Goal: Navigation & Orientation: Find specific page/section

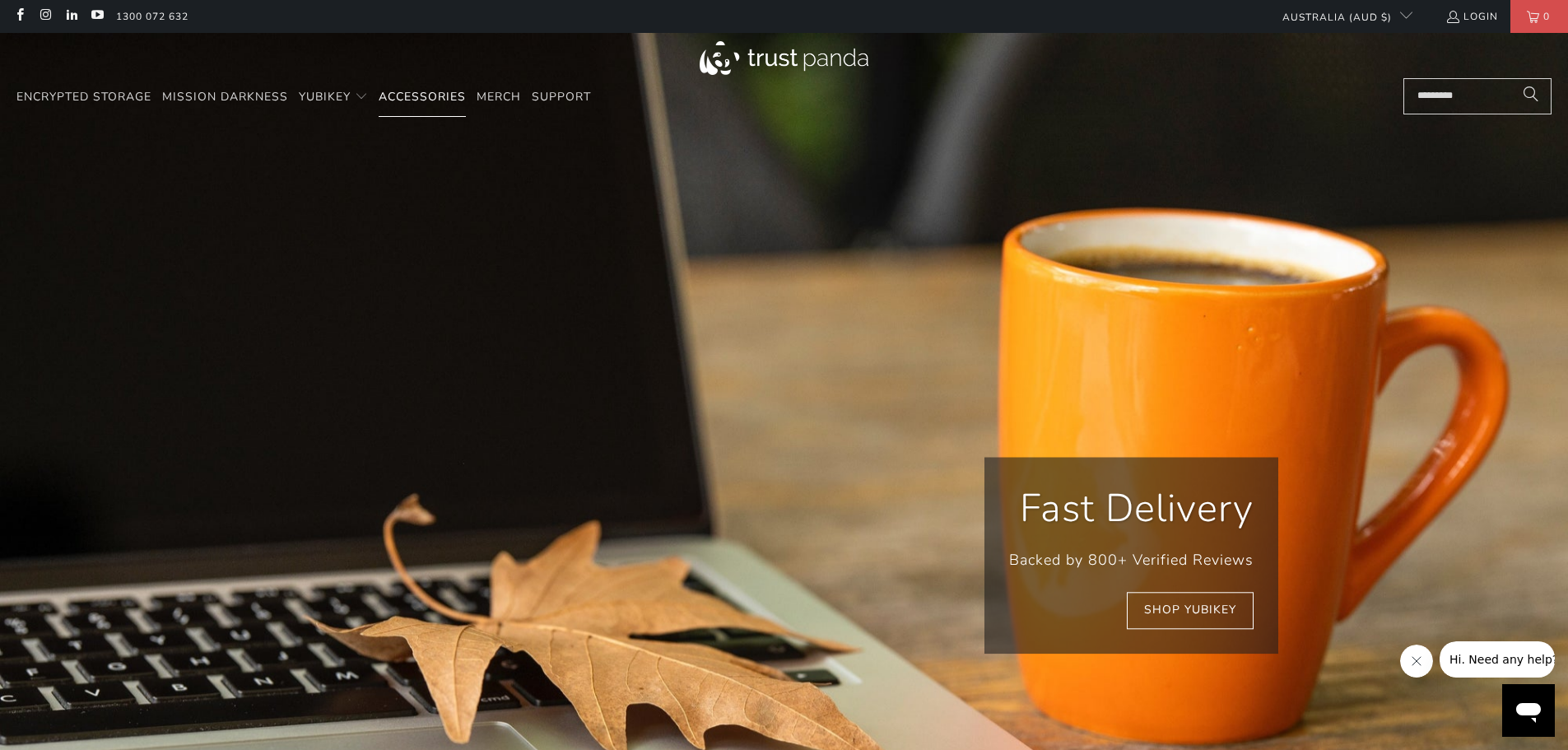
click at [406, 92] on span "Accessories" at bounding box center [422, 96] width 87 height 16
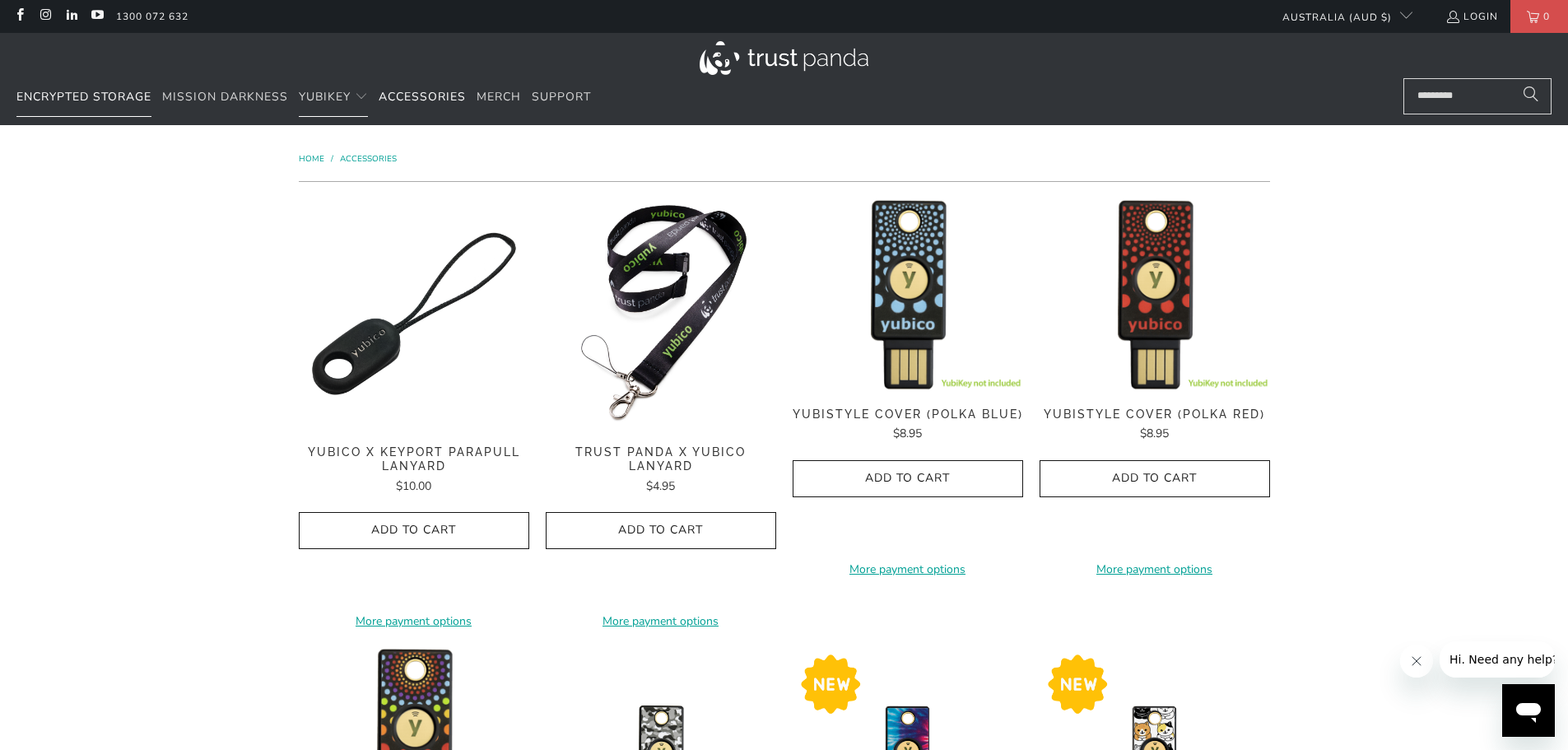
click at [78, 86] on link "Encrypted Storage" at bounding box center [84, 98] width 135 height 39
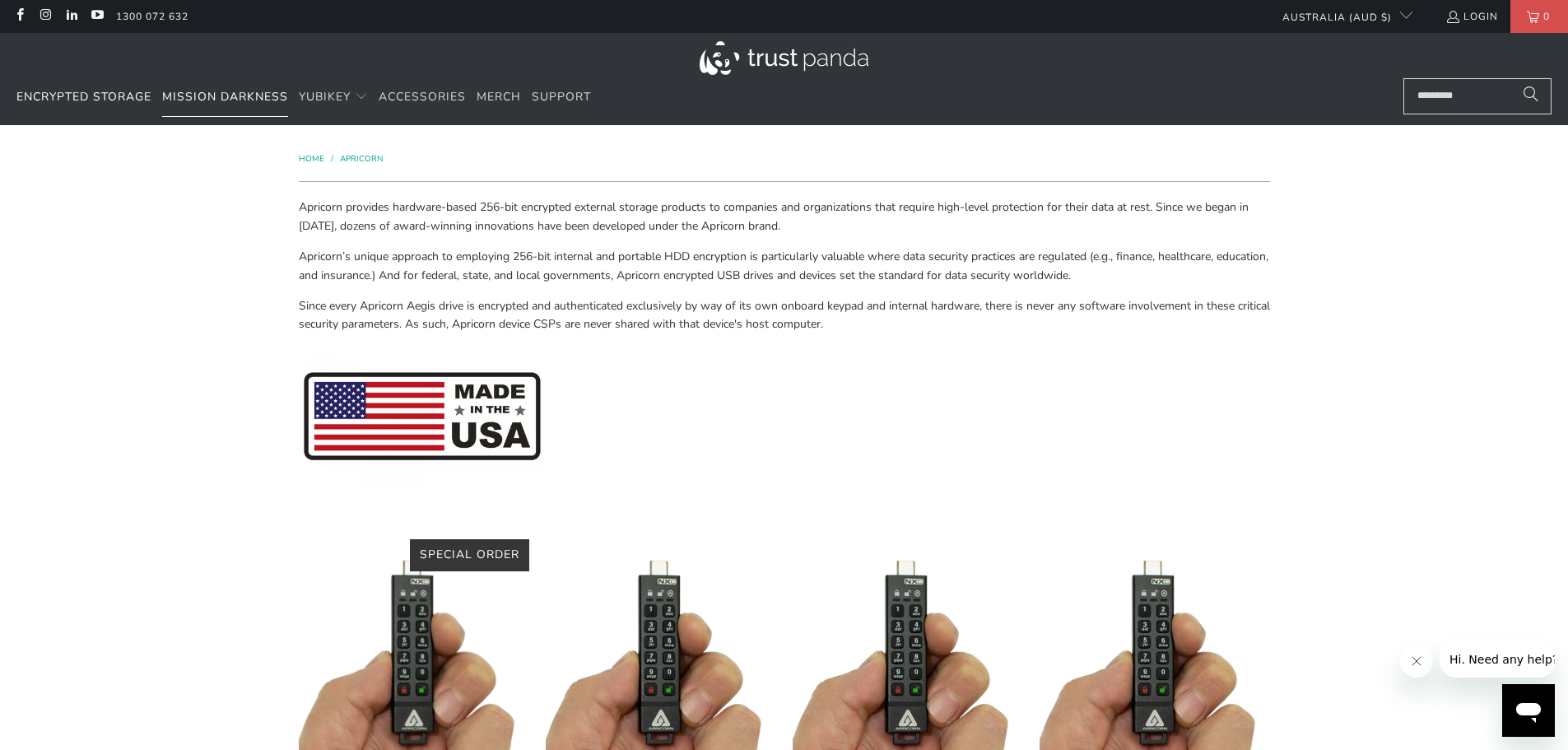
click at [281, 96] on span "Mission Darkness" at bounding box center [225, 96] width 126 height 16
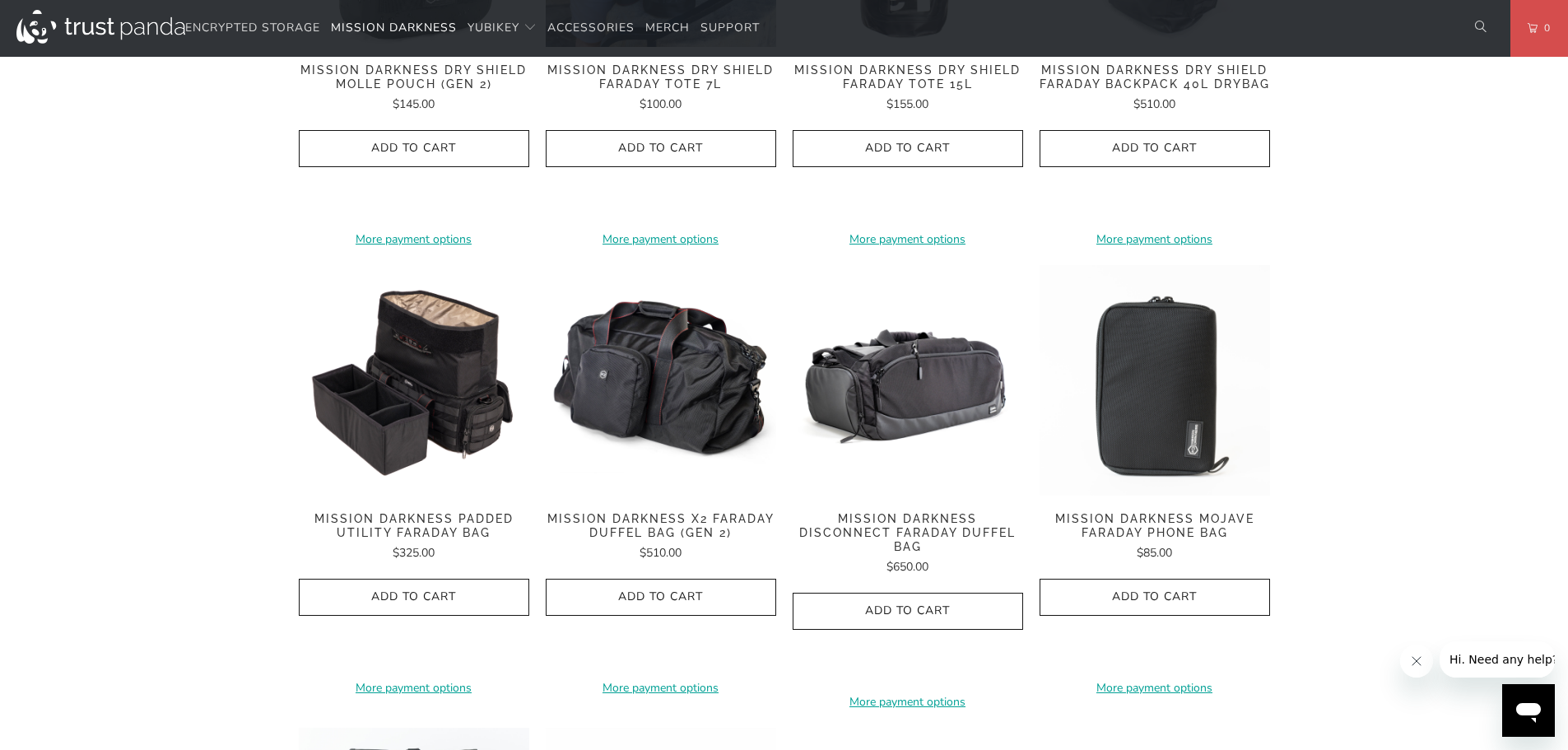
scroll to position [2058, 0]
